Goal: Information Seeking & Learning: Learn about a topic

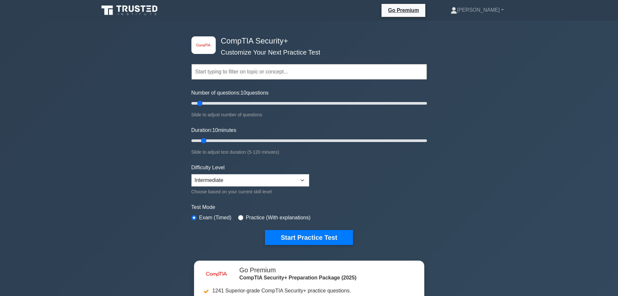
click at [197, 74] on input "text" at bounding box center [309, 72] width 236 height 16
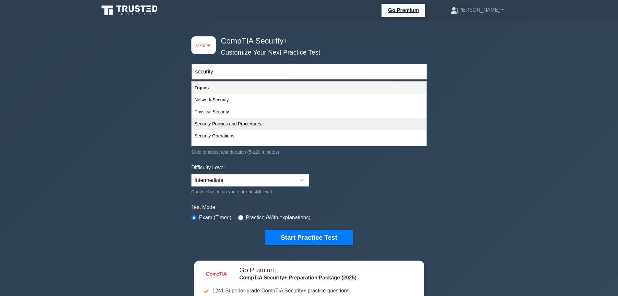
click at [223, 119] on div "Security Policies and Procedures" at bounding box center [309, 124] width 234 height 12
type input "Security Policies and Procedures"
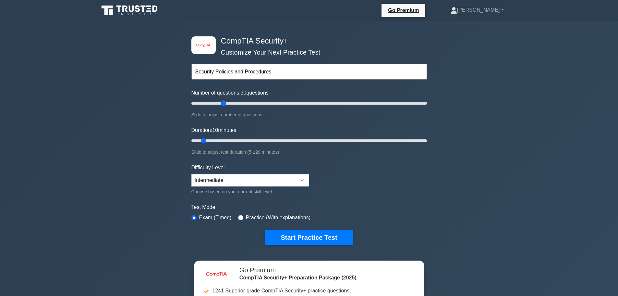
drag, startPoint x: 199, startPoint y: 102, endPoint x: 221, endPoint y: 104, distance: 21.1
type input "30"
click at [221, 104] on input "Number of questions: 30 questions" at bounding box center [309, 103] width 236 height 8
drag, startPoint x: 205, startPoint y: 142, endPoint x: 221, endPoint y: 140, distance: 15.7
type input "20"
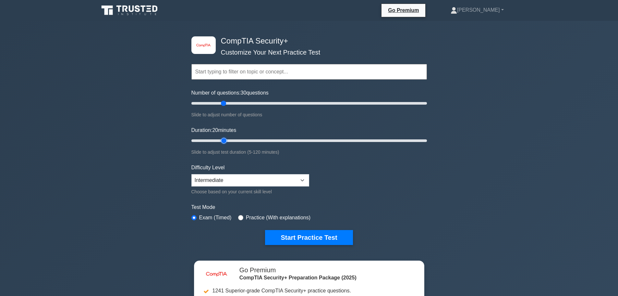
click at [221, 140] on input "Duration: 20 minutes" at bounding box center [309, 141] width 236 height 8
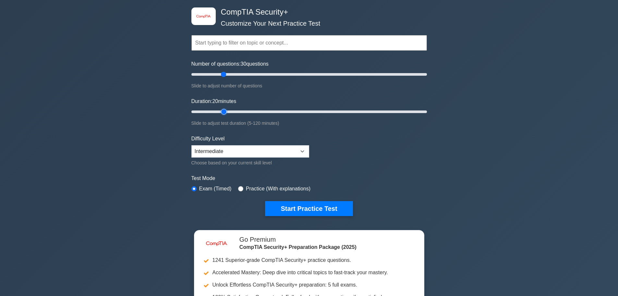
scroll to position [97, 0]
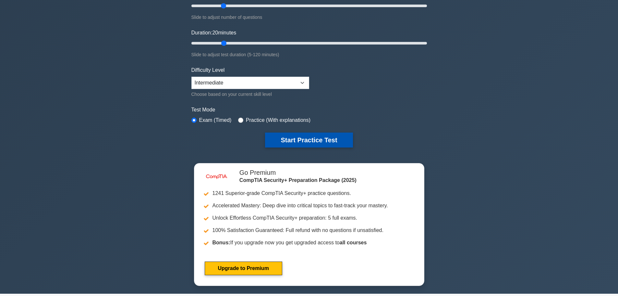
click at [305, 141] on button "Start Practice Test" at bounding box center [309, 139] width 88 height 15
click at [238, 117] on input "radio" at bounding box center [240, 119] width 5 height 5
radio input "true"
click at [284, 139] on button "Start Practice Test" at bounding box center [309, 139] width 88 height 15
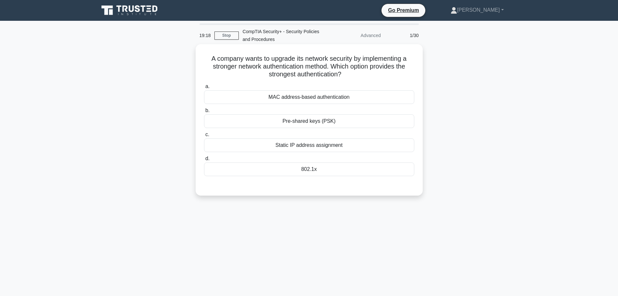
click at [320, 172] on div "802.1x" at bounding box center [309, 169] width 210 height 14
click at [204, 161] on input "d. 802.1x" at bounding box center [204, 158] width 0 height 4
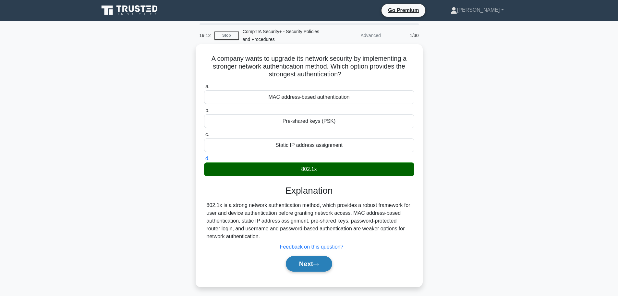
click at [312, 261] on button "Next" at bounding box center [309, 264] width 46 height 16
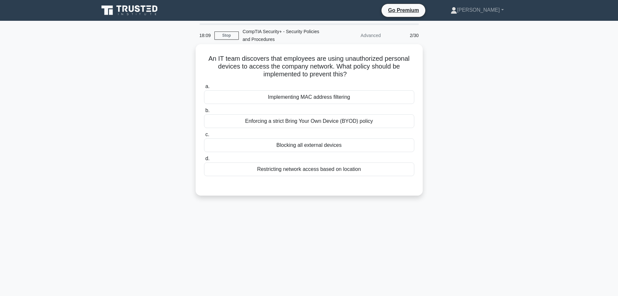
click at [359, 102] on div "Implementing MAC address filtering" at bounding box center [309, 97] width 210 height 14
click at [204, 89] on input "a. Implementing MAC address filtering" at bounding box center [204, 86] width 0 height 4
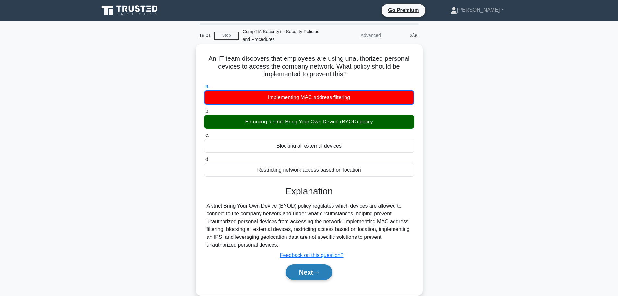
click at [312, 271] on button "Next" at bounding box center [309, 272] width 46 height 16
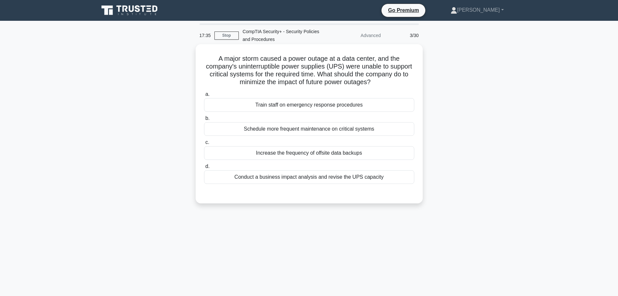
click at [306, 174] on div "Conduct a business impact analysis and revise the UPS capacity" at bounding box center [309, 177] width 210 height 14
click at [204, 168] on input "d. Conduct a business impact analysis and revise the UPS capacity" at bounding box center [204, 166] width 0 height 4
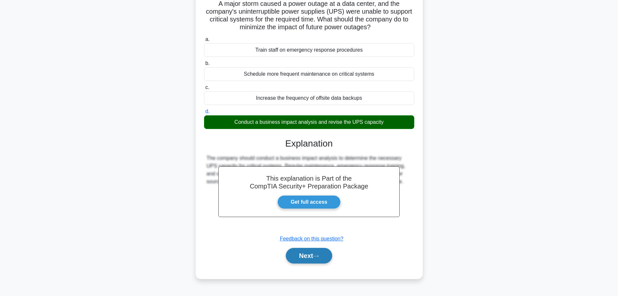
click at [320, 254] on button "Next" at bounding box center [309, 256] width 46 height 16
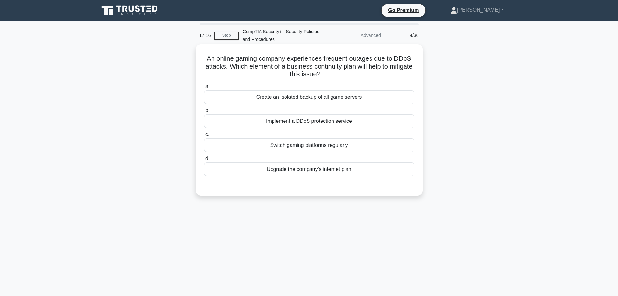
click at [307, 119] on div "Implement a DDoS protection service" at bounding box center [309, 121] width 210 height 14
click at [204, 113] on input "b. Implement a DDoS protection service" at bounding box center [204, 110] width 0 height 4
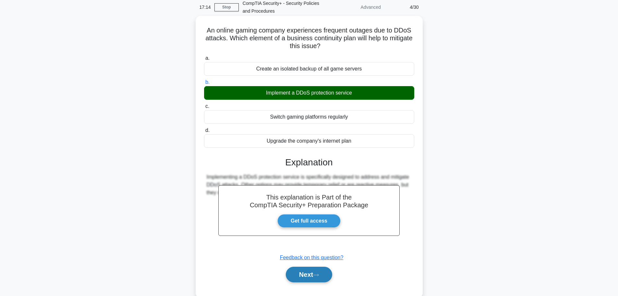
scroll to position [55, 0]
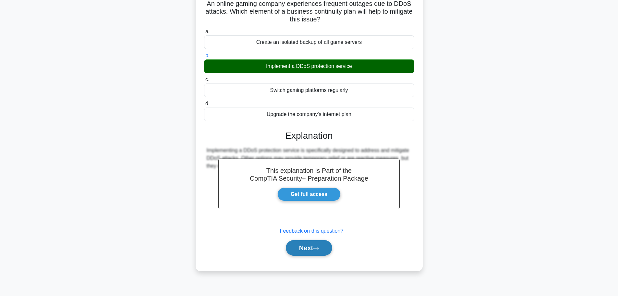
click at [323, 247] on button "Next" at bounding box center [309, 248] width 46 height 16
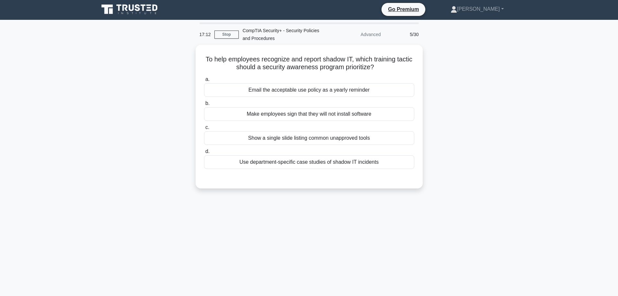
scroll to position [0, 0]
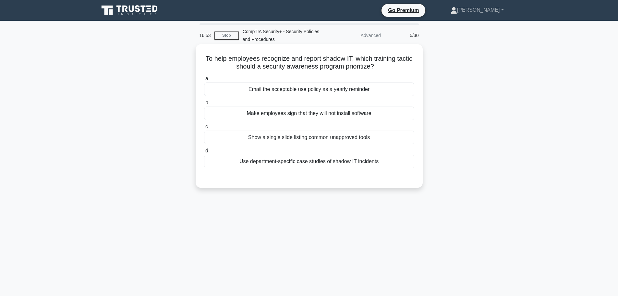
click at [329, 160] on div "Use department-specific case studies of shadow IT incidents" at bounding box center [309, 161] width 210 height 14
click at [204, 153] on input "d. Use department-specific case studies of shadow IT incidents" at bounding box center [204, 151] width 0 height 4
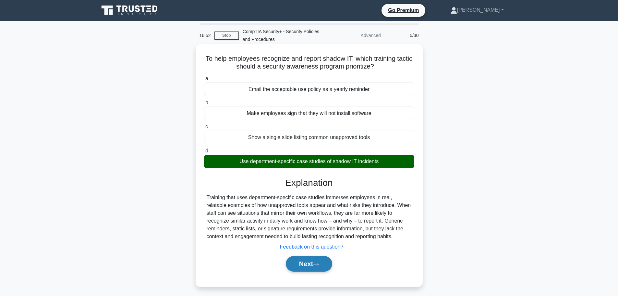
click at [311, 264] on button "Next" at bounding box center [309, 264] width 46 height 16
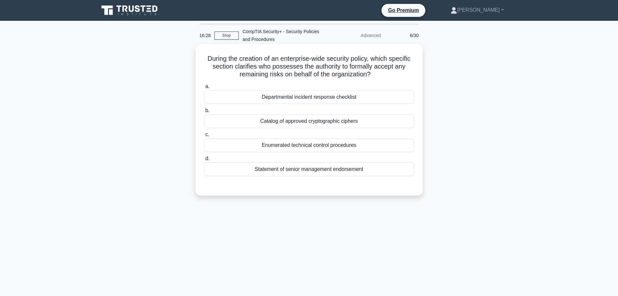
click at [344, 99] on div "Departmental incident response checklist" at bounding box center [309, 97] width 210 height 14
click at [204, 89] on input "a. Departmental incident response checklist" at bounding box center [204, 86] width 0 height 4
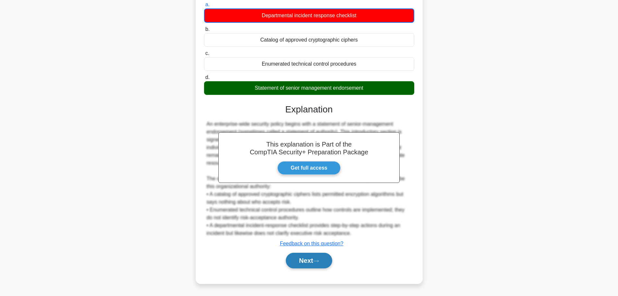
click at [313, 268] on button "Next" at bounding box center [309, 260] width 46 height 16
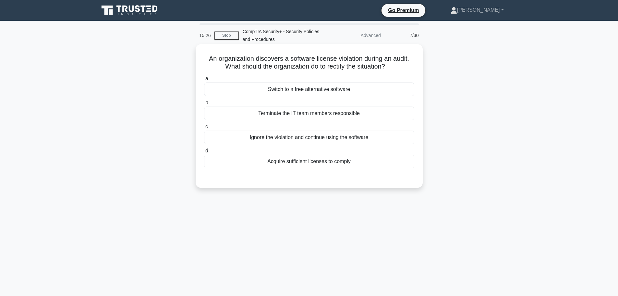
click at [343, 165] on div "Acquire sufficient licenses to comply" at bounding box center [309, 161] width 210 height 14
click at [204, 153] on input "d. Acquire sufficient licenses to comply" at bounding box center [204, 151] width 0 height 4
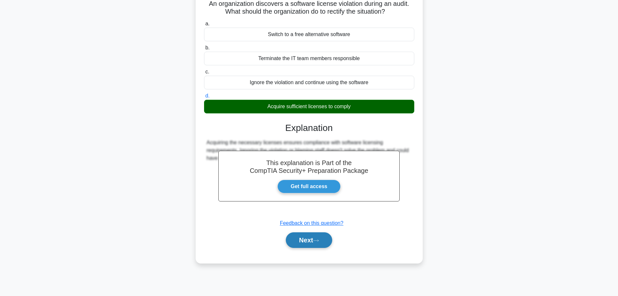
click at [331, 237] on button "Next" at bounding box center [309, 240] width 46 height 16
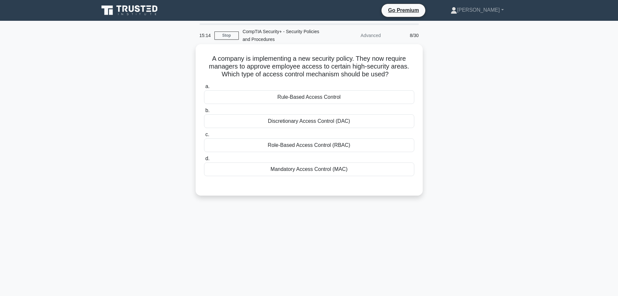
click at [339, 125] on div "Discretionary Access Control (DAC)" at bounding box center [309, 121] width 210 height 14
click at [204, 113] on input "b. Discretionary Access Control (DAC)" at bounding box center [204, 110] width 0 height 4
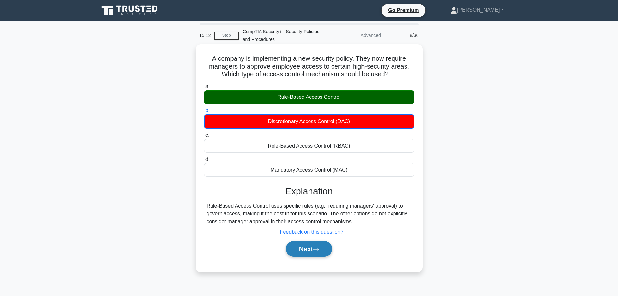
click at [315, 252] on button "Next" at bounding box center [309, 249] width 46 height 16
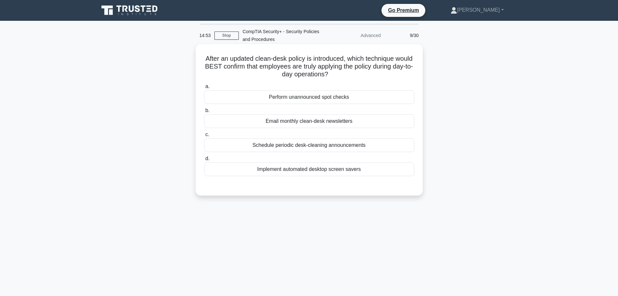
click at [317, 98] on div "Perform unannounced spot checks" at bounding box center [309, 97] width 210 height 14
click at [204, 89] on input "a. Perform unannounced spot checks" at bounding box center [204, 86] width 0 height 4
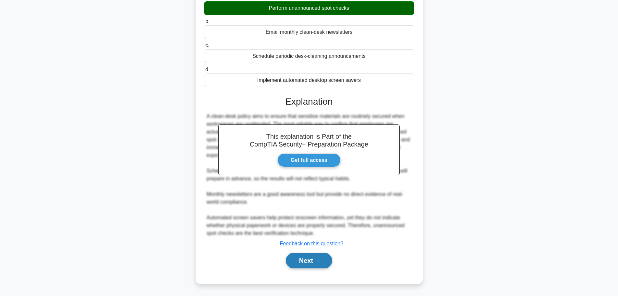
click at [298, 262] on button "Next" at bounding box center [309, 260] width 46 height 16
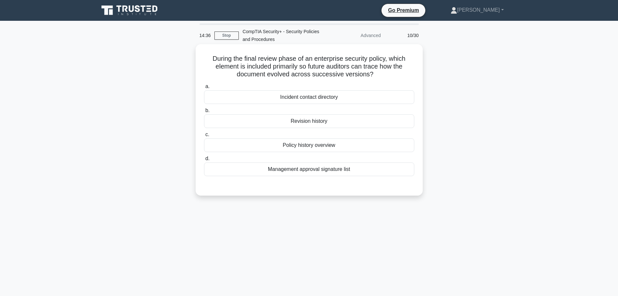
click at [325, 145] on div "Policy history overview" at bounding box center [309, 145] width 210 height 14
click at [204, 137] on input "c. Policy history overview" at bounding box center [204, 134] width 0 height 4
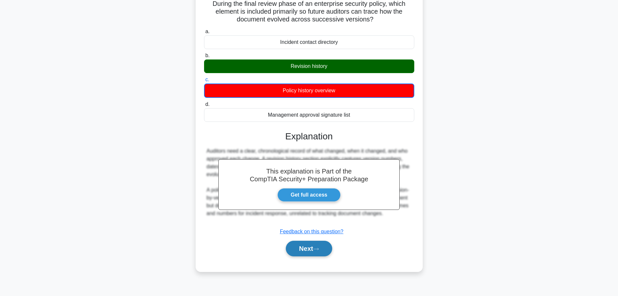
click at [308, 253] on button "Next" at bounding box center [309, 248] width 46 height 16
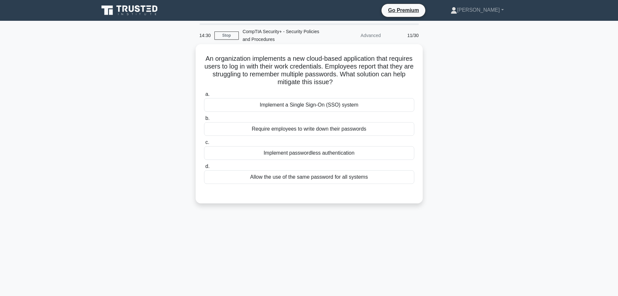
click at [329, 105] on div "Implement a Single Sign-On (SSO) system" at bounding box center [309, 105] width 210 height 14
click at [204, 96] on input "a. Implement a Single Sign-On (SSO) system" at bounding box center [204, 94] width 0 height 4
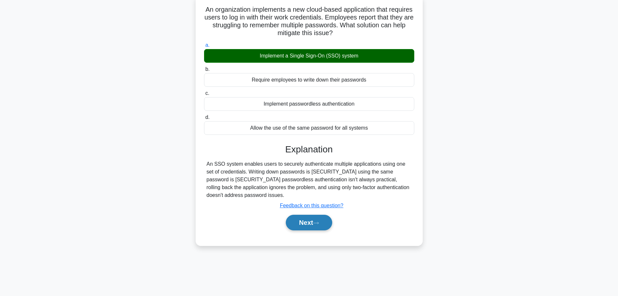
scroll to position [55, 0]
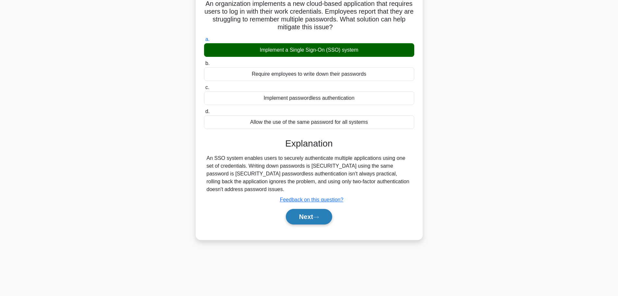
click at [318, 209] on button "Next" at bounding box center [309, 217] width 46 height 16
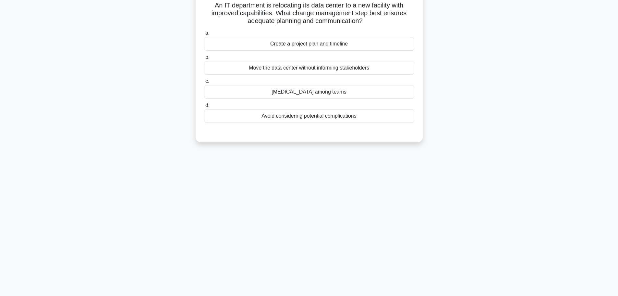
scroll to position [0, 0]
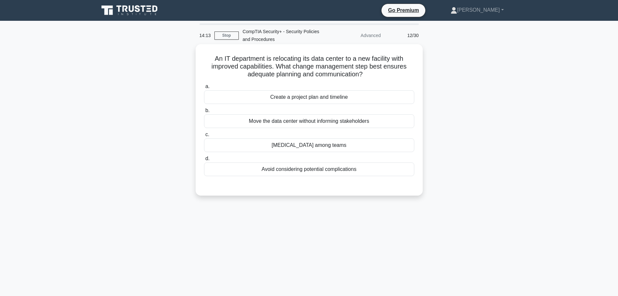
click at [322, 101] on div "Create a project plan and timeline" at bounding box center [309, 97] width 210 height 14
click at [204, 89] on input "a. Create a project plan and timeline" at bounding box center [204, 86] width 0 height 4
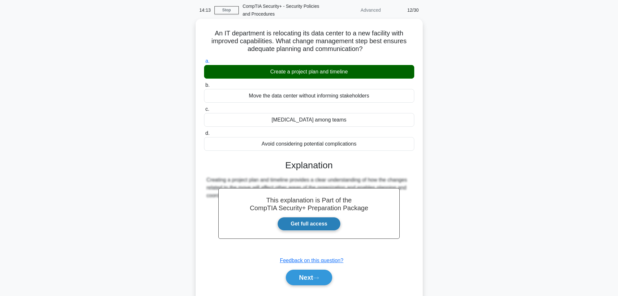
scroll to position [55, 0]
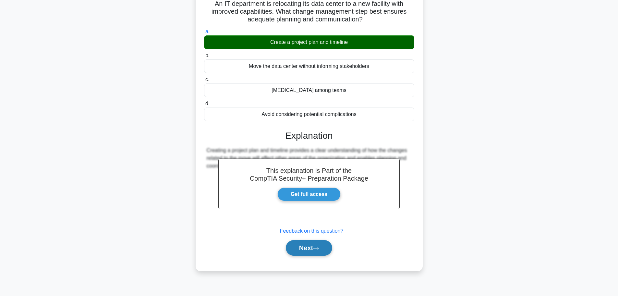
click at [314, 247] on button "Next" at bounding box center [309, 248] width 46 height 16
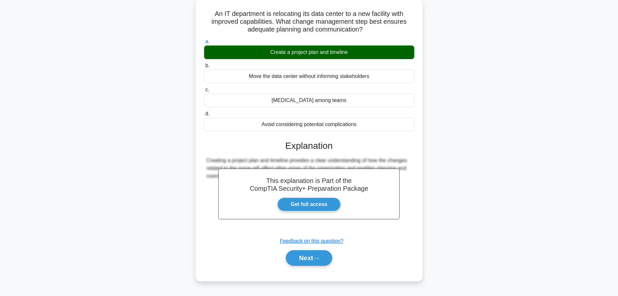
scroll to position [0, 0]
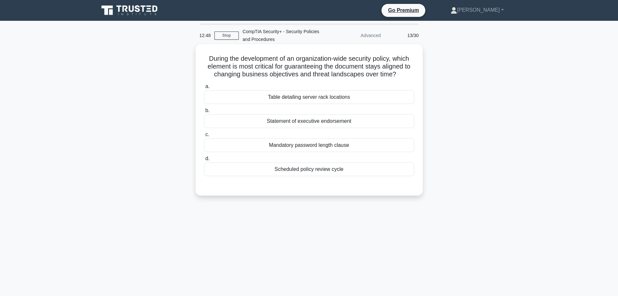
click at [335, 172] on div "Scheduled policy review cycle" at bounding box center [309, 169] width 210 height 14
click at [344, 169] on div "Scheduled policy review cycle" at bounding box center [309, 169] width 210 height 14
click at [204, 161] on input "d. Scheduled policy review cycle" at bounding box center [204, 158] width 0 height 4
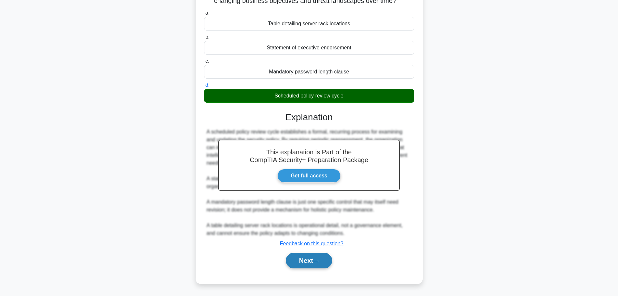
click at [320, 257] on button "Next" at bounding box center [309, 260] width 46 height 16
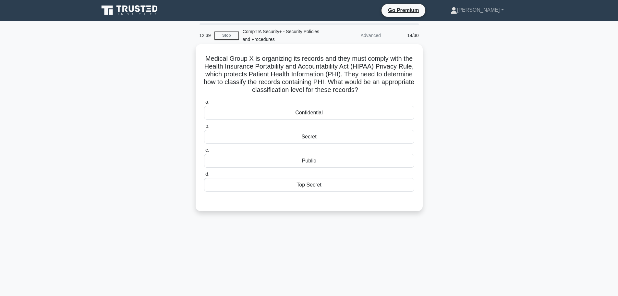
click at [330, 109] on div "Confidential" at bounding box center [309, 113] width 210 height 14
click at [204, 104] on input "a. Confidential" at bounding box center [204, 102] width 0 height 4
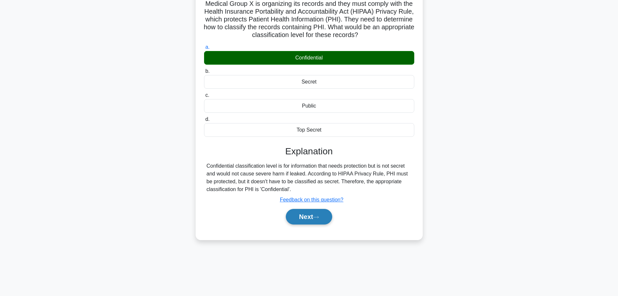
click at [315, 216] on button "Next" at bounding box center [309, 217] width 46 height 16
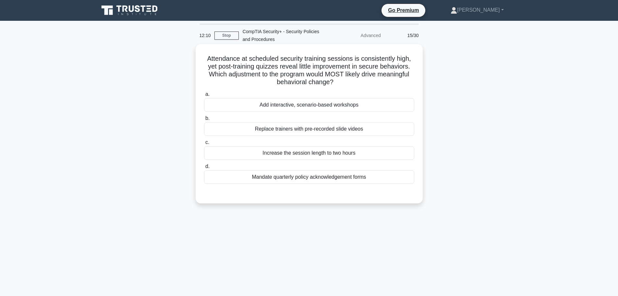
click at [334, 98] on div "Add interactive, scenario-based workshops" at bounding box center [309, 105] width 210 height 14
click at [204, 96] on input "a. Add interactive, scenario-based workshops" at bounding box center [204, 94] width 0 height 4
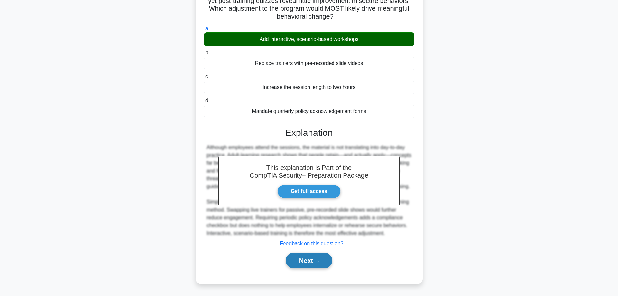
click at [300, 264] on button "Next" at bounding box center [309, 260] width 46 height 16
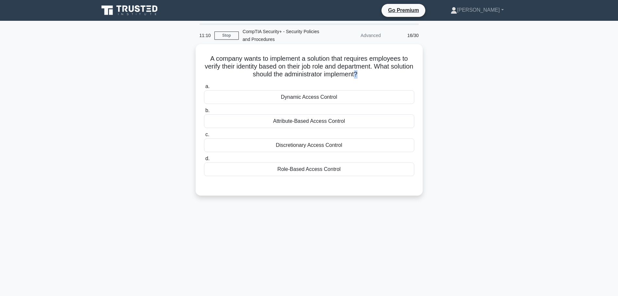
drag, startPoint x: 368, startPoint y: 78, endPoint x: 371, endPoint y: 76, distance: 3.7
click at [371, 76] on h5 "A company wants to implement a solution that requires employees to verify their…" at bounding box center [308, 66] width 211 height 24
click at [372, 81] on div "A company wants to implement a solution that requires employees to verify their…" at bounding box center [309, 120] width 222 height 146
drag, startPoint x: 367, startPoint y: 74, endPoint x: 354, endPoint y: 74, distance: 13.6
click at [354, 74] on h5 "A company wants to implement a solution that requires employees to verify their…" at bounding box center [308, 66] width 211 height 24
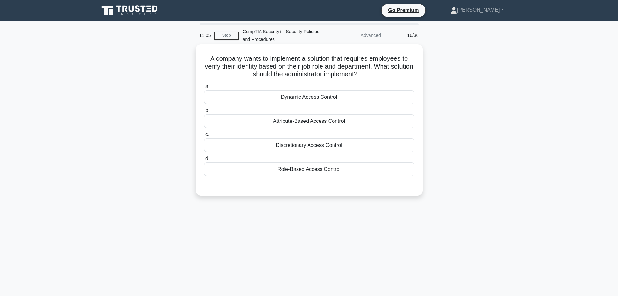
click at [346, 76] on h5 "A company wants to implement a solution that requires employees to verify their…" at bounding box center [308, 66] width 211 height 24
click at [346, 85] on label "a. Dynamic Access Control" at bounding box center [309, 92] width 210 height 21
click at [204, 85] on input "a. Dynamic Access Control" at bounding box center [204, 86] width 0 height 4
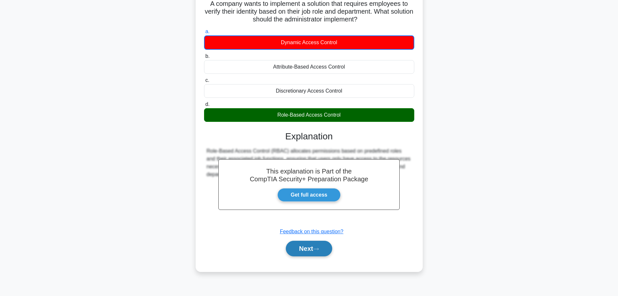
click at [294, 254] on button "Next" at bounding box center [309, 248] width 46 height 16
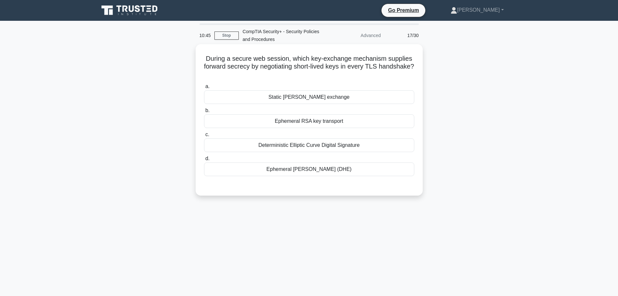
click at [351, 172] on div "Ephemeral [PERSON_NAME] (DHE)" at bounding box center [309, 169] width 210 height 14
click at [204, 161] on input "d. Ephemeral [PERSON_NAME] (DHE)" at bounding box center [204, 158] width 0 height 4
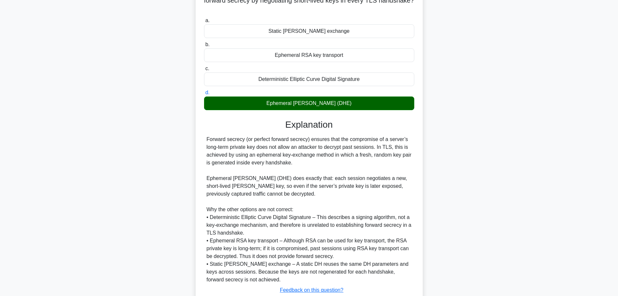
scroll to position [113, 0]
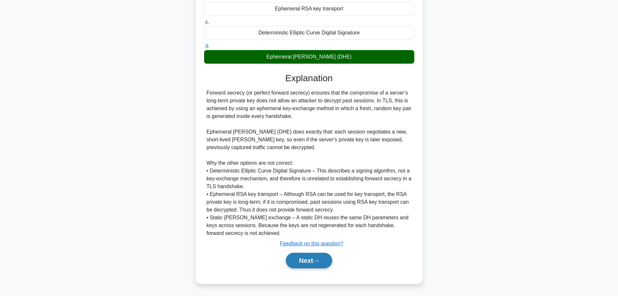
click at [305, 260] on button "Next" at bounding box center [309, 260] width 46 height 16
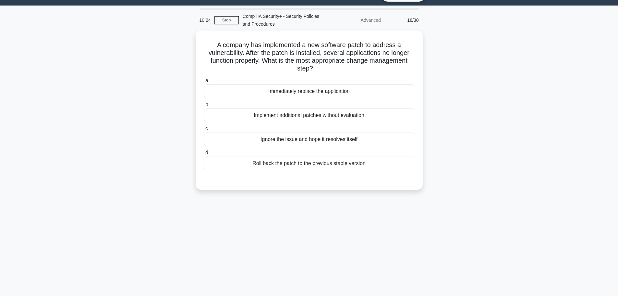
scroll to position [0, 0]
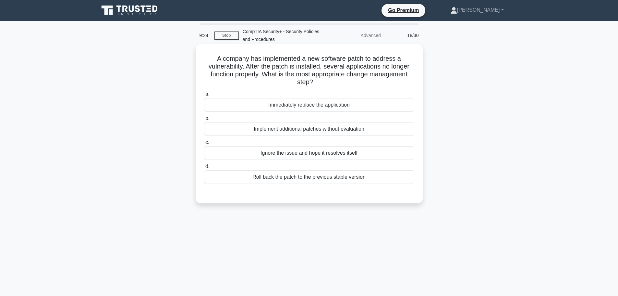
click at [332, 180] on div "Roll back the patch to the previous stable version" at bounding box center [309, 177] width 210 height 14
click at [204, 168] on input "d. Roll back the patch to the previous stable version" at bounding box center [204, 166] width 0 height 4
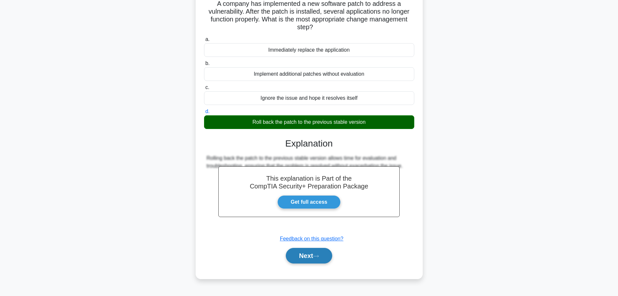
click at [318, 256] on icon at bounding box center [316, 256] width 6 height 4
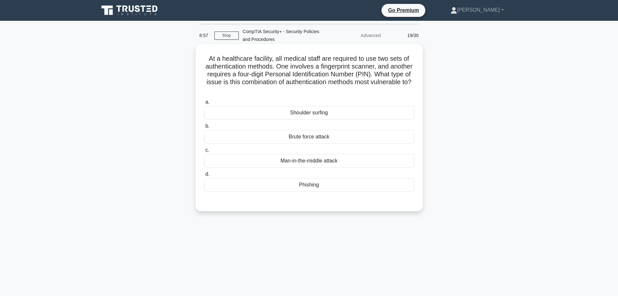
click at [337, 143] on div "Brute force attack" at bounding box center [309, 137] width 210 height 14
click at [204, 128] on input "b. Brute force attack" at bounding box center [204, 126] width 0 height 4
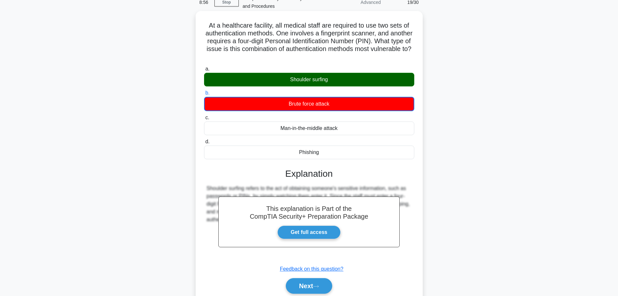
scroll to position [59, 0]
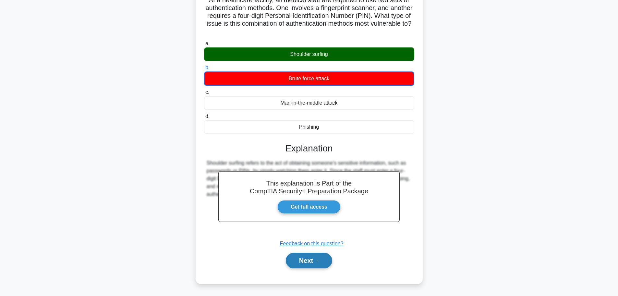
click at [310, 260] on button "Next" at bounding box center [309, 260] width 46 height 16
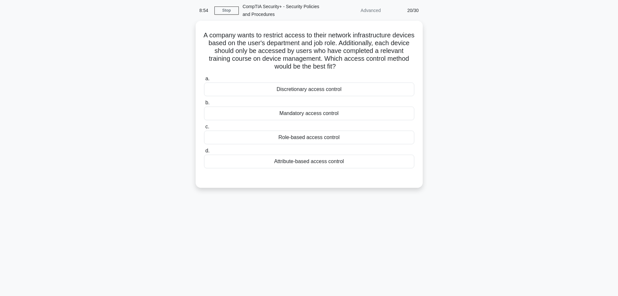
scroll to position [0, 0]
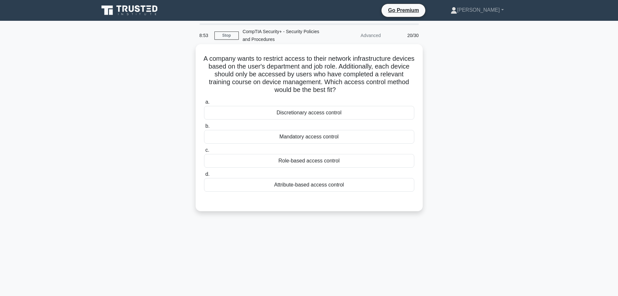
drag, startPoint x: 216, startPoint y: 59, endPoint x: 361, endPoint y: 89, distance: 148.4
click at [361, 89] on h5 "A company wants to restrict access to their network infrastructure devices base…" at bounding box center [308, 74] width 211 height 40
click at [326, 189] on div "Attribute-based access control" at bounding box center [309, 185] width 210 height 14
click at [204, 176] on input "d. Attribute-based access control" at bounding box center [204, 174] width 0 height 4
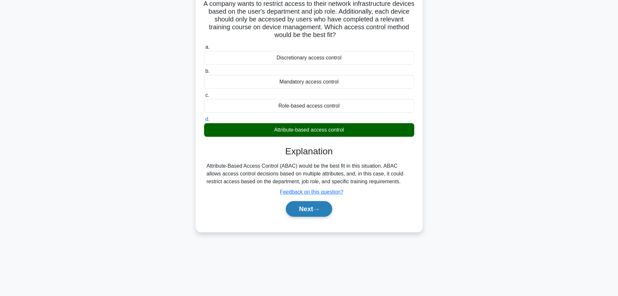
click at [324, 204] on button "Next" at bounding box center [309, 209] width 46 height 16
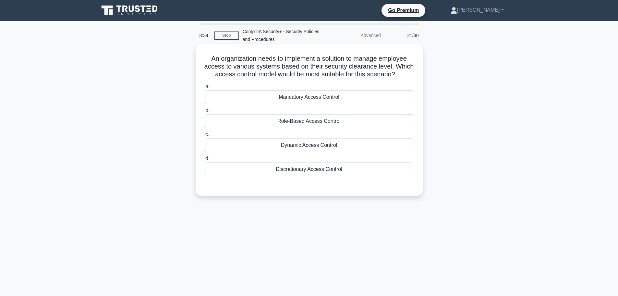
click at [329, 125] on div "Role-Based Access Control" at bounding box center [309, 121] width 210 height 14
click at [204, 113] on input "b. Role-Based Access Control" at bounding box center [204, 110] width 0 height 4
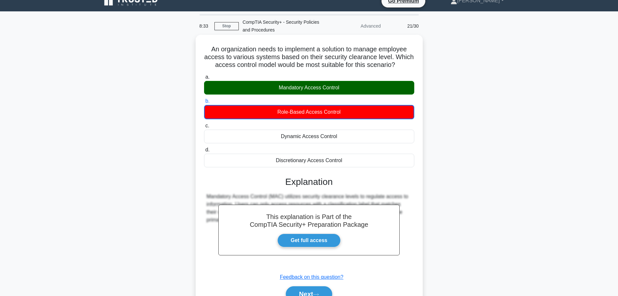
scroll to position [55, 0]
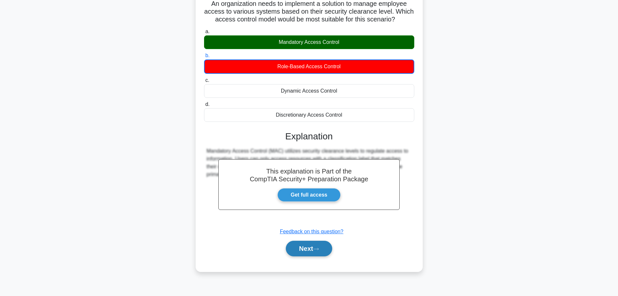
click at [316, 249] on icon at bounding box center [316, 249] width 6 height 4
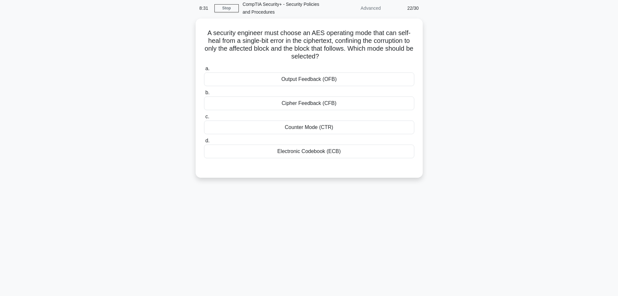
scroll to position [0, 0]
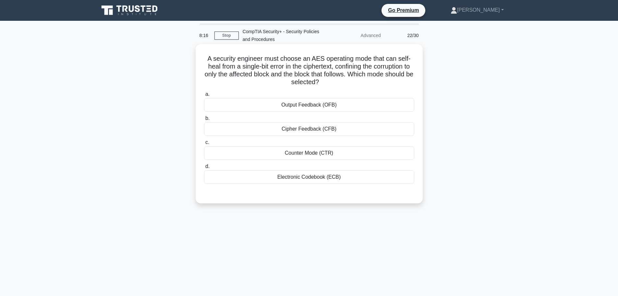
click at [264, 135] on div "Cipher Feedback (CFB)" at bounding box center [309, 129] width 210 height 14
click at [204, 120] on input "b. Cipher Feedback (CFB)" at bounding box center [204, 118] width 0 height 4
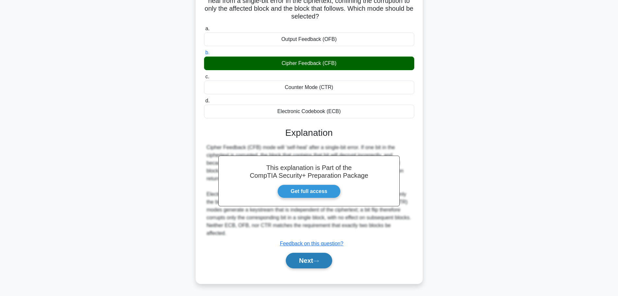
click at [315, 268] on button "Next" at bounding box center [309, 260] width 46 height 16
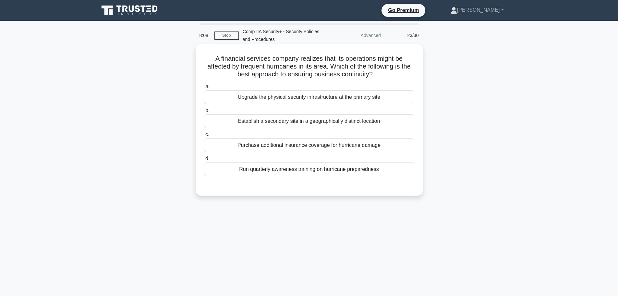
click at [285, 126] on div "Establish a secondary site in a geographically distinct location" at bounding box center [309, 121] width 210 height 14
click at [204, 113] on input "b. Establish a secondary site in a geographically distinct location" at bounding box center [204, 110] width 0 height 4
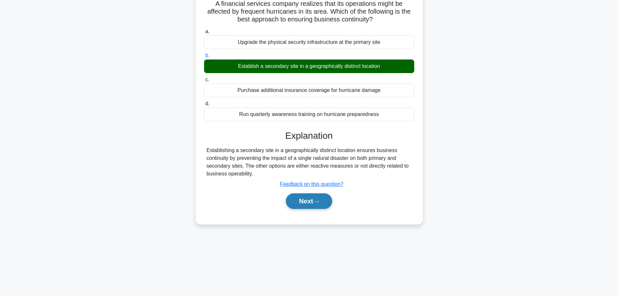
click at [300, 205] on button "Next" at bounding box center [309, 201] width 46 height 16
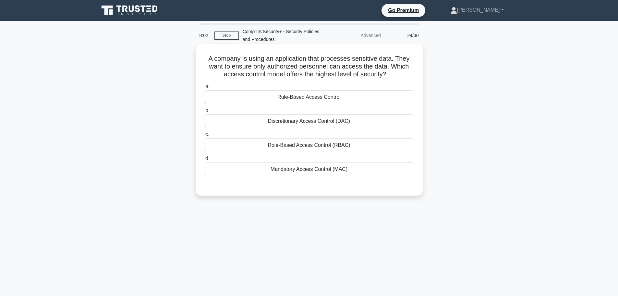
click at [346, 122] on div "Discretionary Access Control (DAC)" at bounding box center [309, 121] width 210 height 14
click at [204, 113] on input "b. Discretionary Access Control (DAC)" at bounding box center [204, 110] width 0 height 4
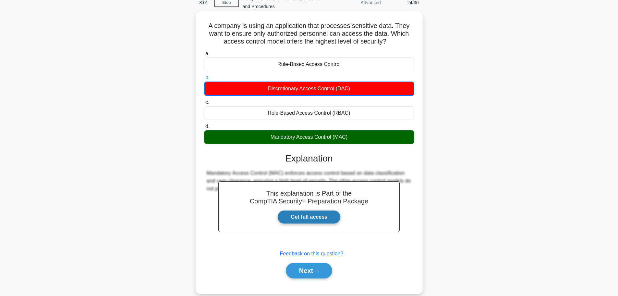
scroll to position [55, 0]
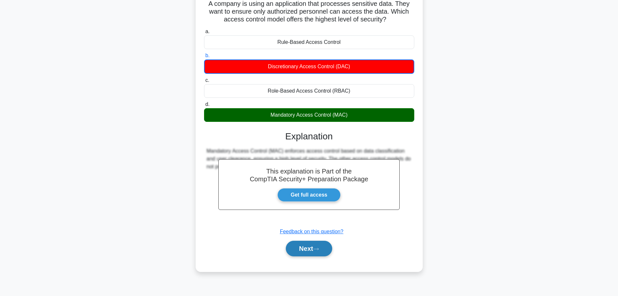
click at [308, 246] on button "Next" at bounding box center [309, 248] width 46 height 16
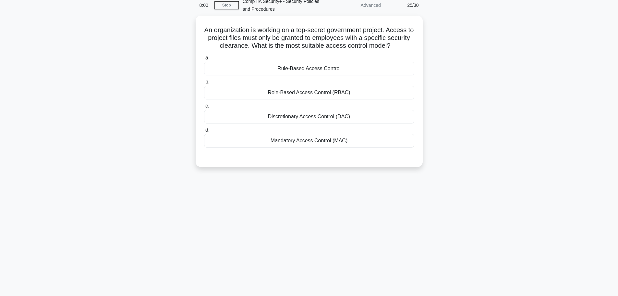
scroll to position [0, 0]
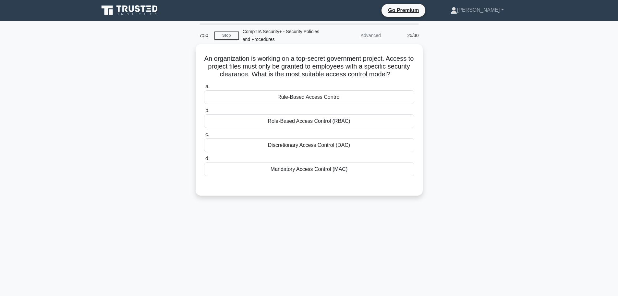
click at [267, 166] on div "Mandatory Access Control (MAC)" at bounding box center [309, 169] width 210 height 14
click at [204, 161] on input "d. Mandatory Access Control (MAC)" at bounding box center [204, 158] width 0 height 4
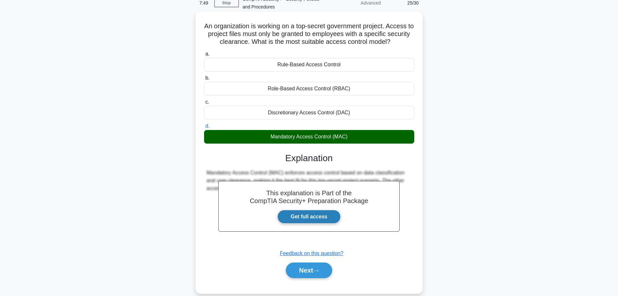
scroll to position [55, 0]
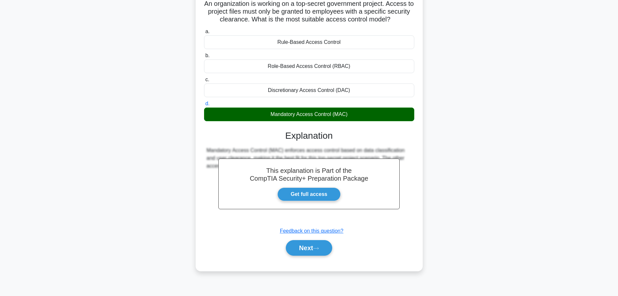
click at [305, 261] on div "a. Rule-Based Access Control b. Role-Based Access Control (RBAC) c. d." at bounding box center [308, 144] width 211 height 237
click at [305, 256] on div "Next" at bounding box center [309, 247] width 210 height 21
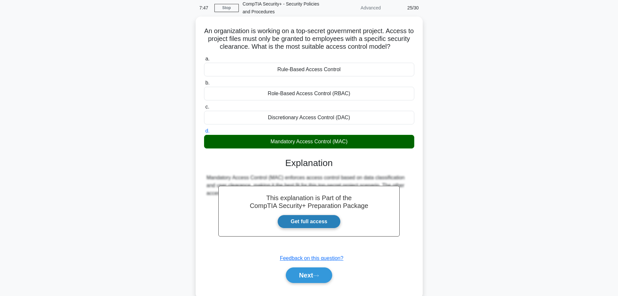
scroll to position [0, 0]
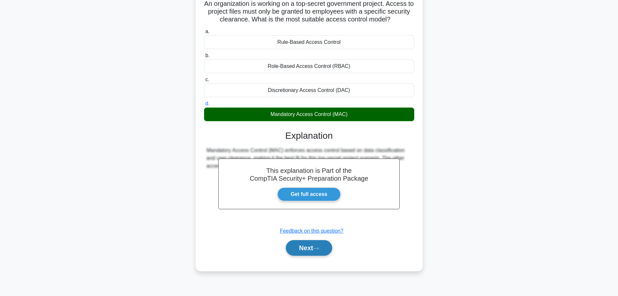
click at [304, 251] on button "Next" at bounding box center [309, 248] width 46 height 16
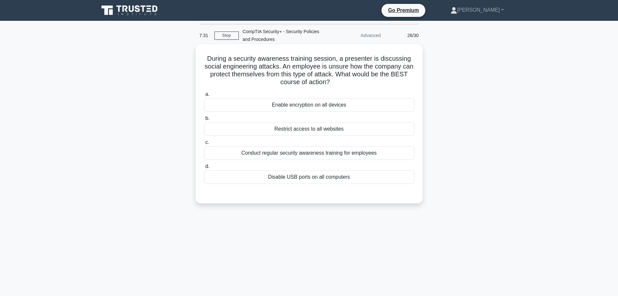
click at [322, 153] on div "Conduct regular security awareness training for employees" at bounding box center [309, 153] width 210 height 14
click at [204, 144] on input "c. Conduct regular security awareness training for employees" at bounding box center [204, 142] width 0 height 4
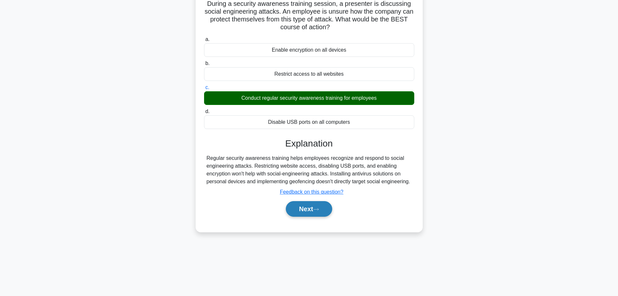
click at [316, 208] on icon at bounding box center [316, 209] width 6 height 4
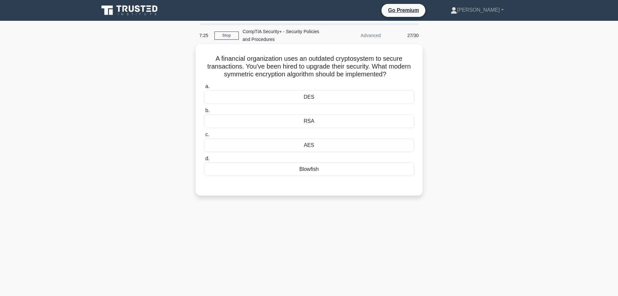
click at [297, 122] on div "RSA" at bounding box center [309, 121] width 210 height 14
click at [204, 113] on input "b. RSA" at bounding box center [204, 110] width 0 height 4
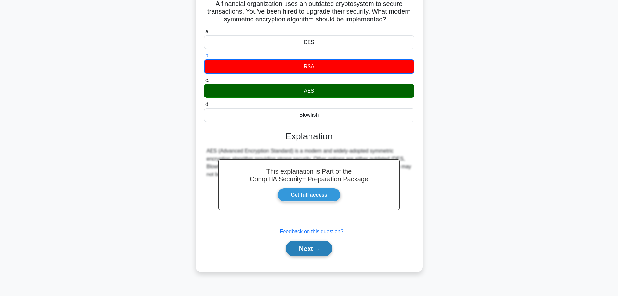
click at [306, 254] on button "Next" at bounding box center [309, 248] width 46 height 16
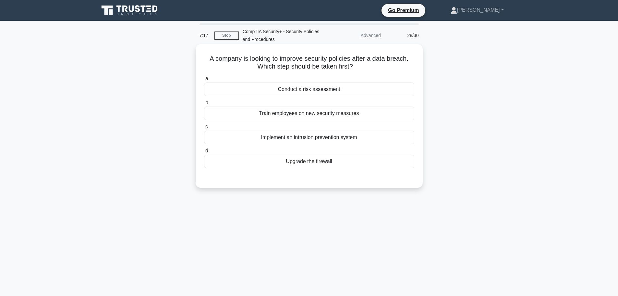
click at [349, 88] on div "Conduct a risk assessment" at bounding box center [309, 89] width 210 height 14
click at [204, 81] on input "a. Conduct a risk assessment" at bounding box center [204, 79] width 0 height 4
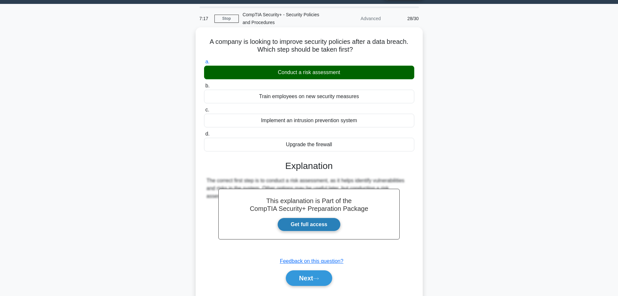
scroll to position [55, 0]
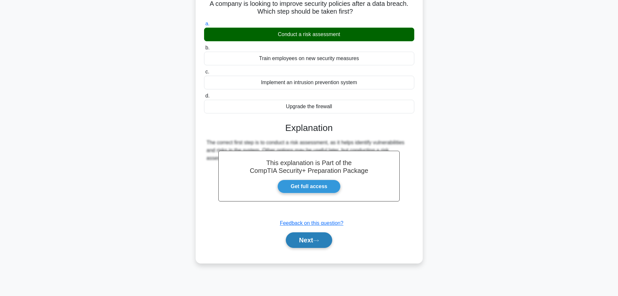
click at [303, 245] on button "Next" at bounding box center [309, 240] width 46 height 16
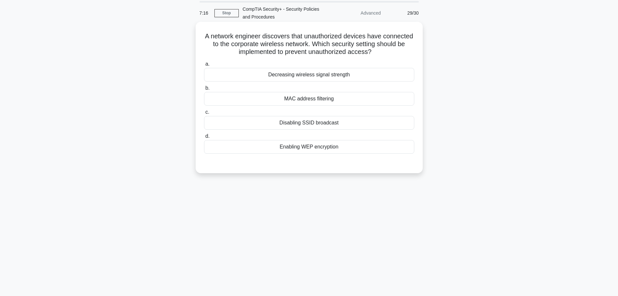
scroll to position [0, 0]
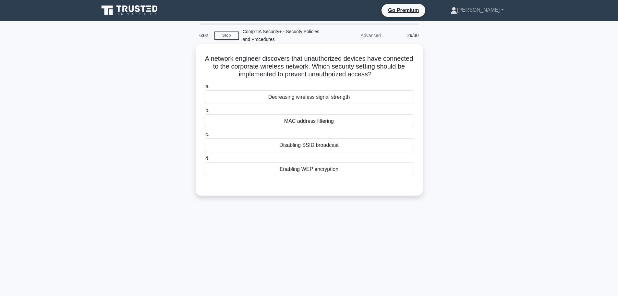
click at [278, 67] on h5 "A network engineer discovers that unauthorized devices have connected to the co…" at bounding box center [308, 66] width 211 height 24
drag, startPoint x: 278, startPoint y: 67, endPoint x: 287, endPoint y: 66, distance: 9.5
click at [284, 66] on h5 "A network engineer discovers that unauthorized devices have connected to the co…" at bounding box center [308, 66] width 211 height 24
drag, startPoint x: 303, startPoint y: 65, endPoint x: 311, endPoint y: 66, distance: 8.8
click at [311, 66] on h5 "A network engineer discovers that unauthorized devices have connected to the co…" at bounding box center [308, 66] width 211 height 24
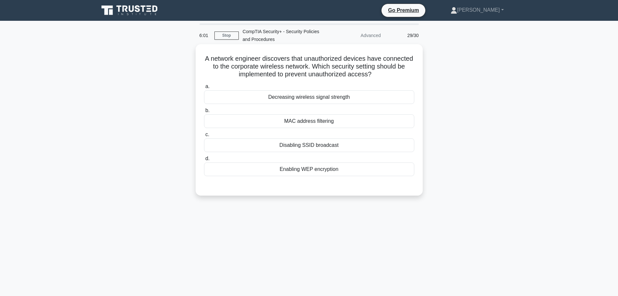
click at [342, 66] on h5 "A network engineer discovers that unauthorized devices have connected to the co…" at bounding box center [308, 66] width 211 height 24
click at [308, 130] on div "a. Decreasing wireless signal strength b. MAC address filtering c. d." at bounding box center [309, 129] width 218 height 96
click at [310, 148] on div "Disabling SSID broadcast" at bounding box center [309, 145] width 210 height 14
click at [204, 137] on input "c. Disabling SSID broadcast" at bounding box center [204, 134] width 0 height 4
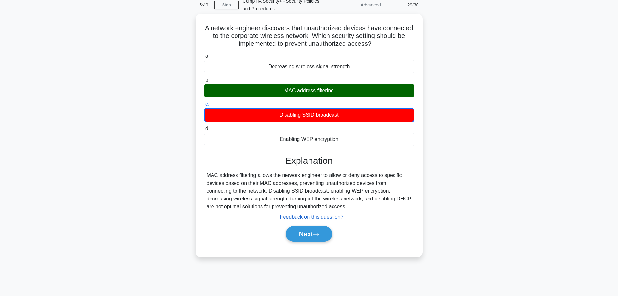
scroll to position [55, 0]
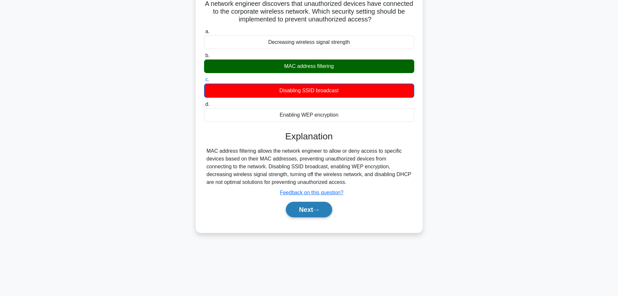
click at [314, 206] on button "Next" at bounding box center [309, 209] width 46 height 16
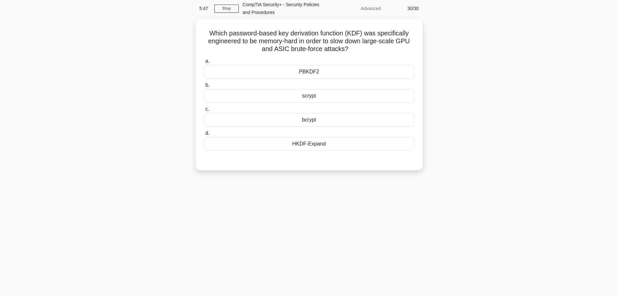
scroll to position [0, 0]
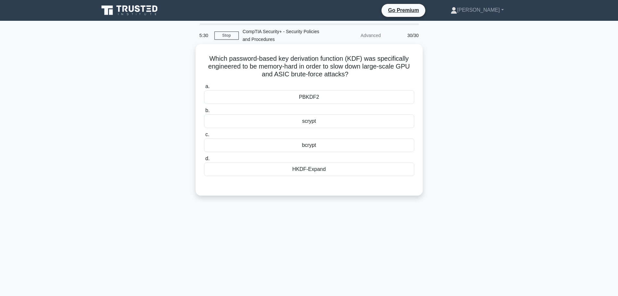
click at [308, 99] on div "PBKDF2" at bounding box center [309, 97] width 210 height 14
click at [204, 89] on input "a. PBKDF2" at bounding box center [204, 86] width 0 height 4
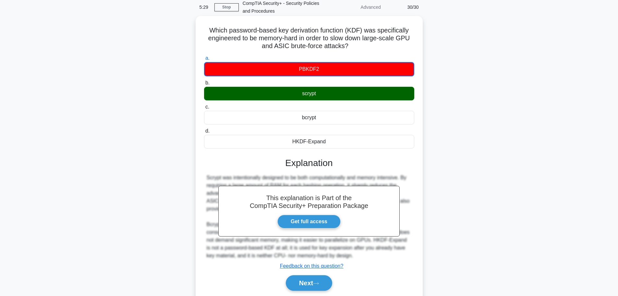
scroll to position [55, 0]
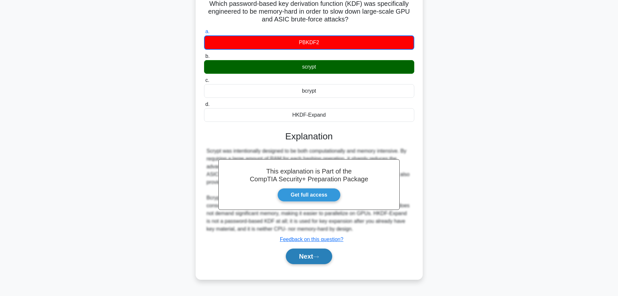
click at [312, 264] on button "Next" at bounding box center [309, 256] width 46 height 16
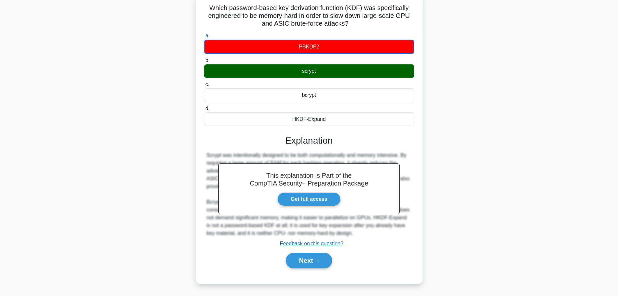
scroll to position [0, 0]
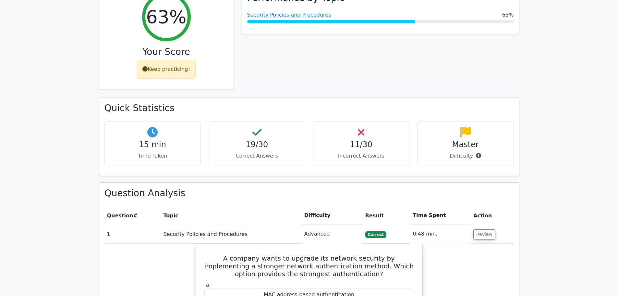
scroll to position [260, 0]
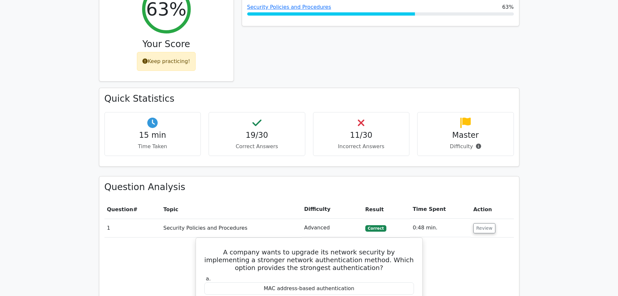
click at [340, 114] on div "11/30 Incorrect Answers" at bounding box center [361, 134] width 97 height 44
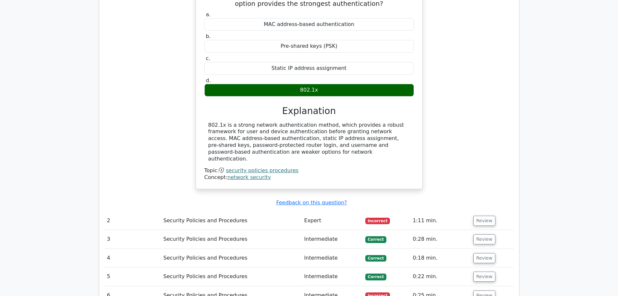
scroll to position [519, 0]
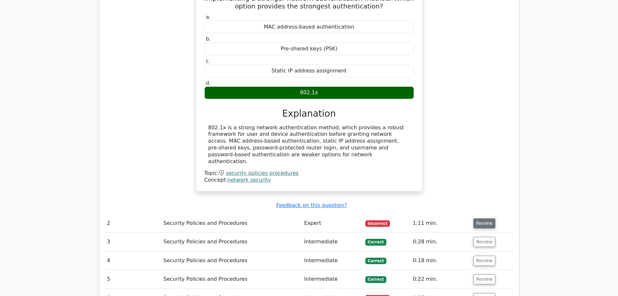
click at [479, 218] on button "Review" at bounding box center [484, 223] width 22 height 10
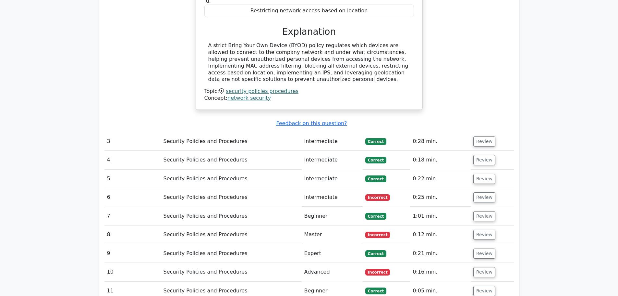
scroll to position [876, 0]
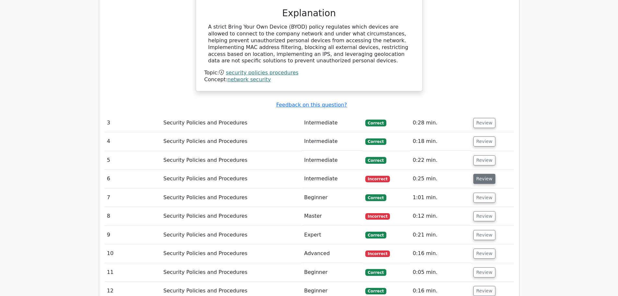
click at [485, 174] on button "Review" at bounding box center [484, 179] width 22 height 10
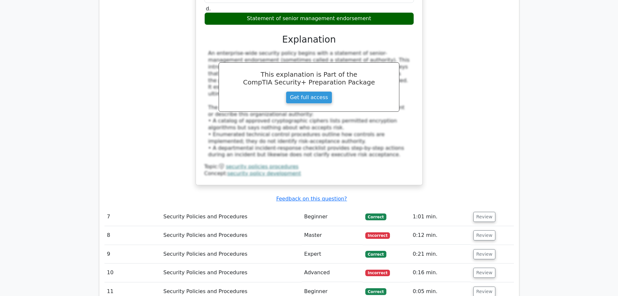
scroll to position [1233, 0]
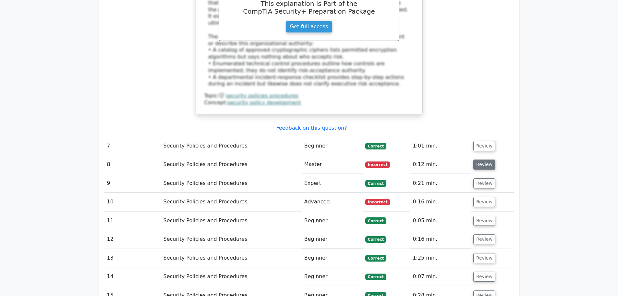
click at [485, 159] on button "Review" at bounding box center [484, 164] width 22 height 10
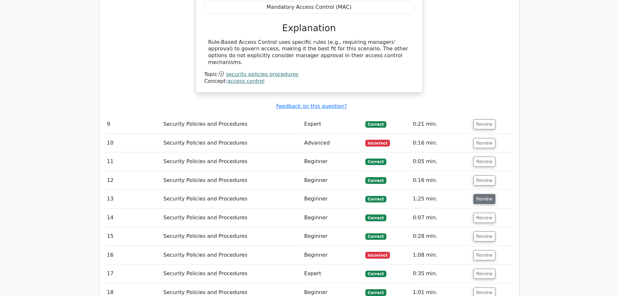
scroll to position [1525, 0]
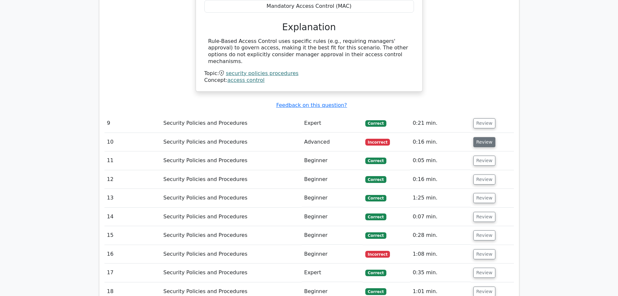
click at [481, 137] on button "Review" at bounding box center [484, 142] width 22 height 10
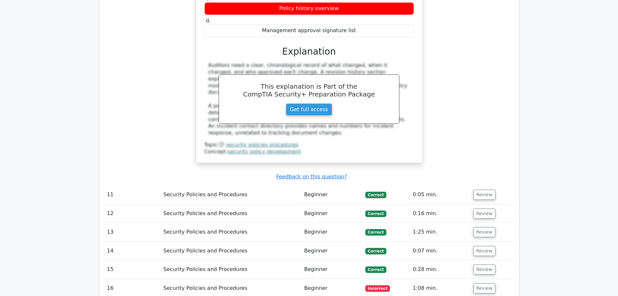
scroll to position [1784, 0]
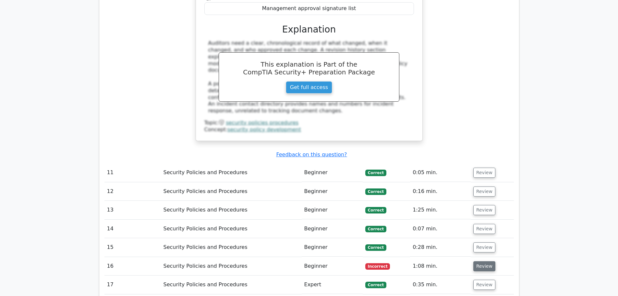
click at [479, 261] on button "Review" at bounding box center [484, 266] width 22 height 10
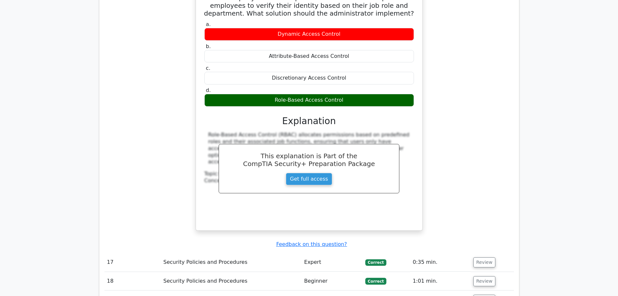
scroll to position [2141, 0]
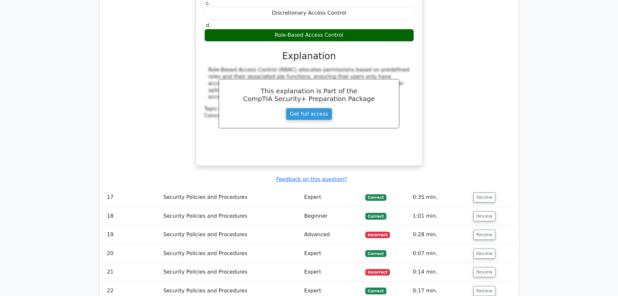
click at [486, 225] on td "Review" at bounding box center [492, 234] width 43 height 18
click at [486, 229] on button "Review" at bounding box center [484, 234] width 22 height 10
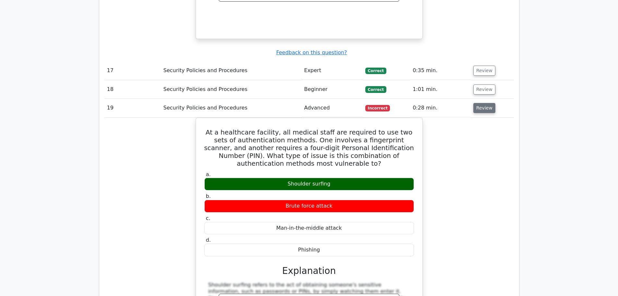
scroll to position [2271, 0]
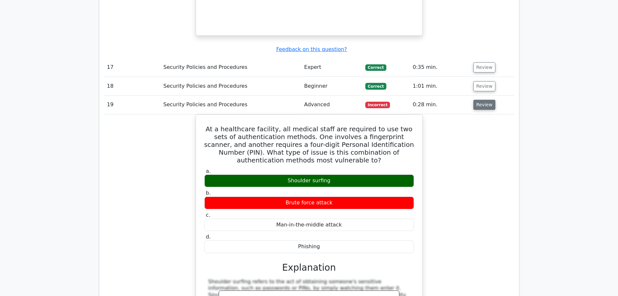
click at [486, 187] on div "At a healthcare facility, all medical staff are required to use two sets of aut…" at bounding box center [308, 249] width 409 height 271
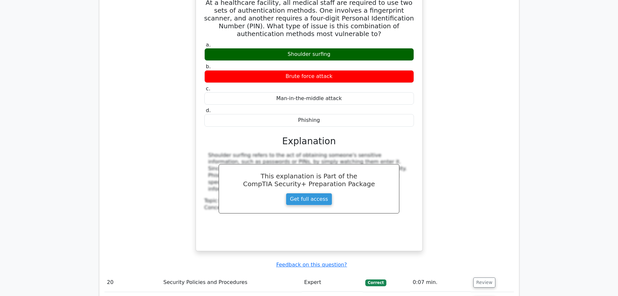
scroll to position [2465, 0]
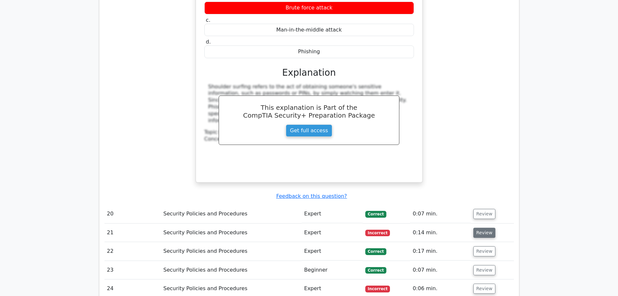
click at [482, 227] on button "Review" at bounding box center [484, 232] width 22 height 10
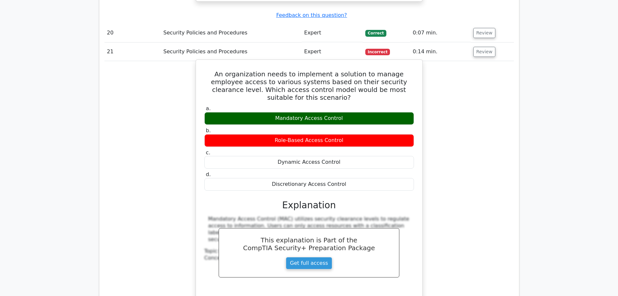
scroll to position [2563, 0]
